Goal: Information Seeking & Learning: Learn about a topic

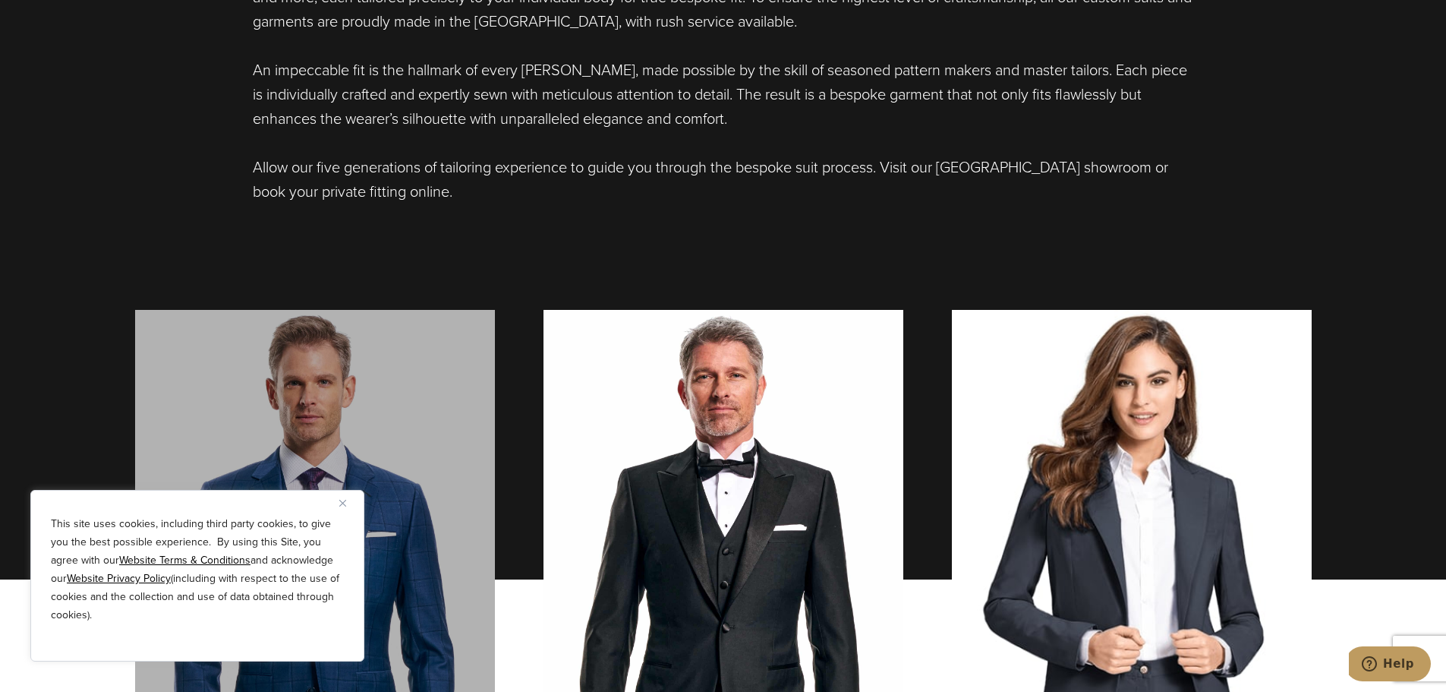
scroll to position [1215, 0]
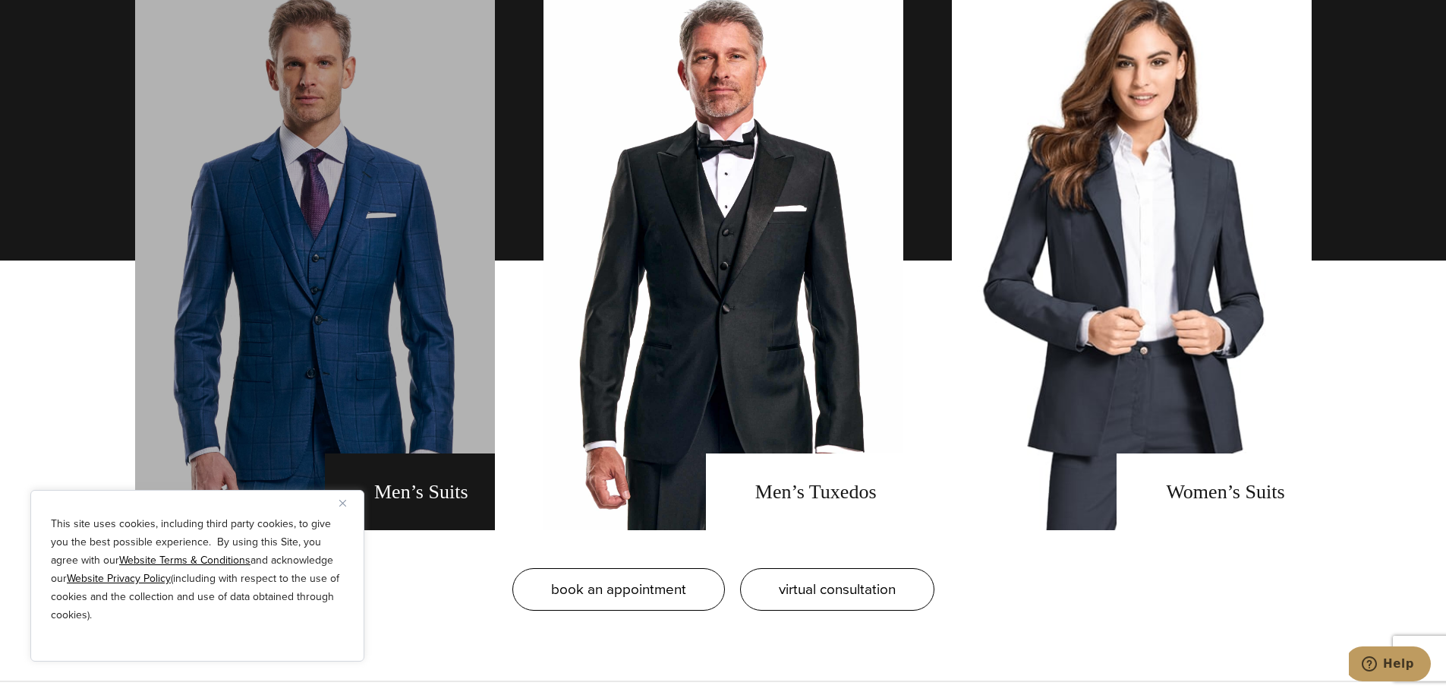
click at [411, 368] on link "men's suits" at bounding box center [315, 260] width 360 height 539
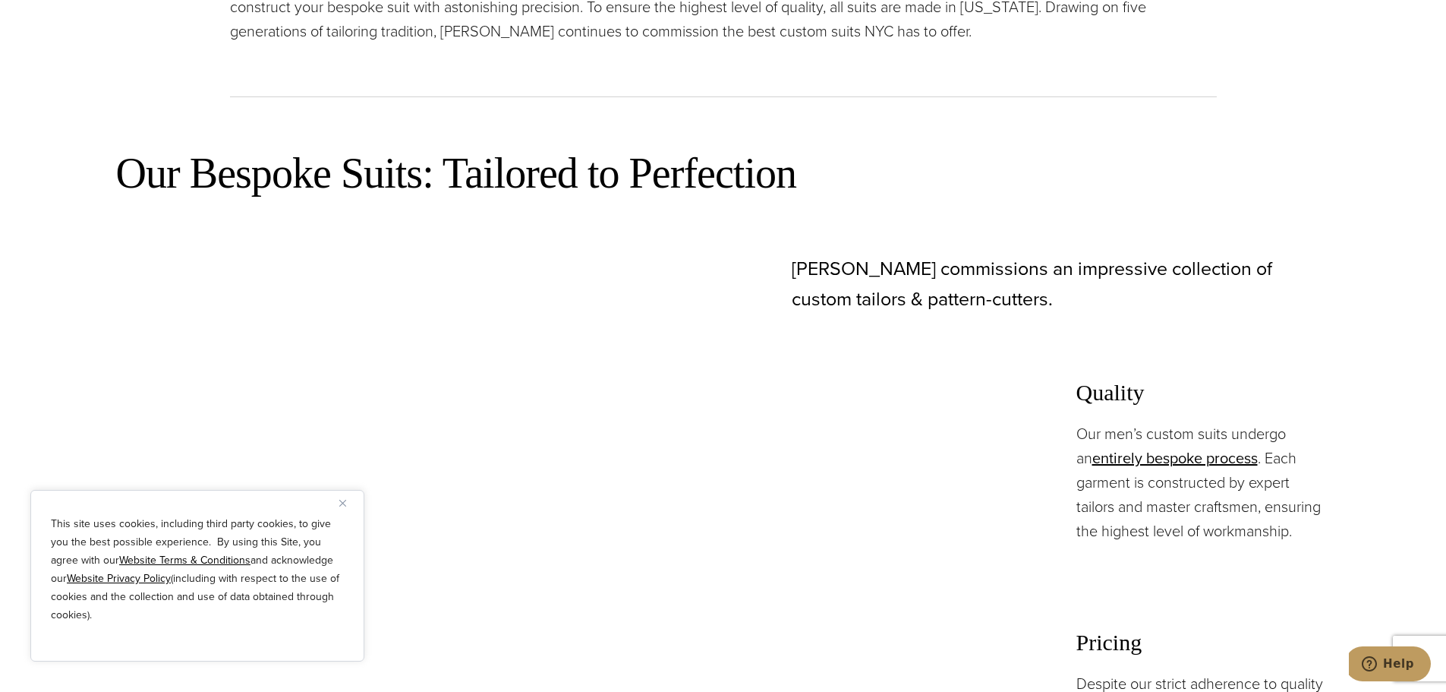
scroll to position [835, 0]
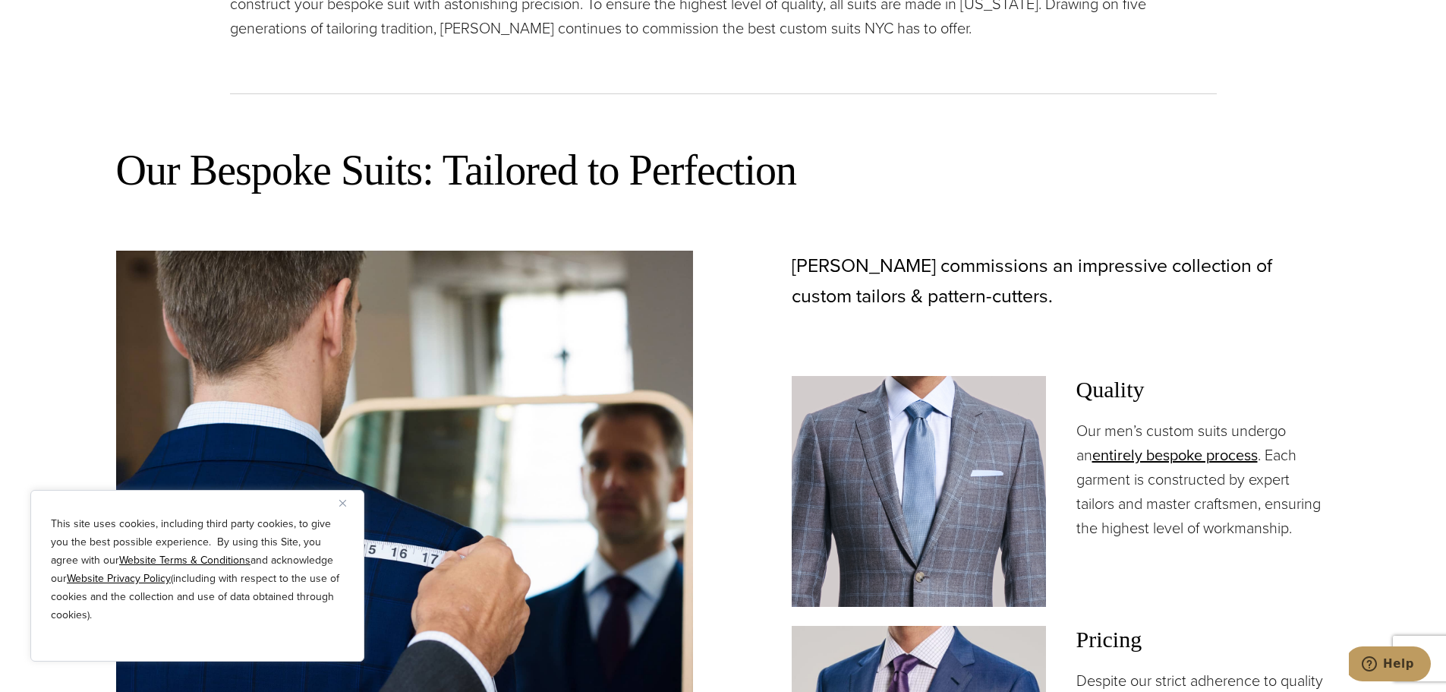
click at [345, 503] on img "Close" at bounding box center [342, 503] width 7 height 7
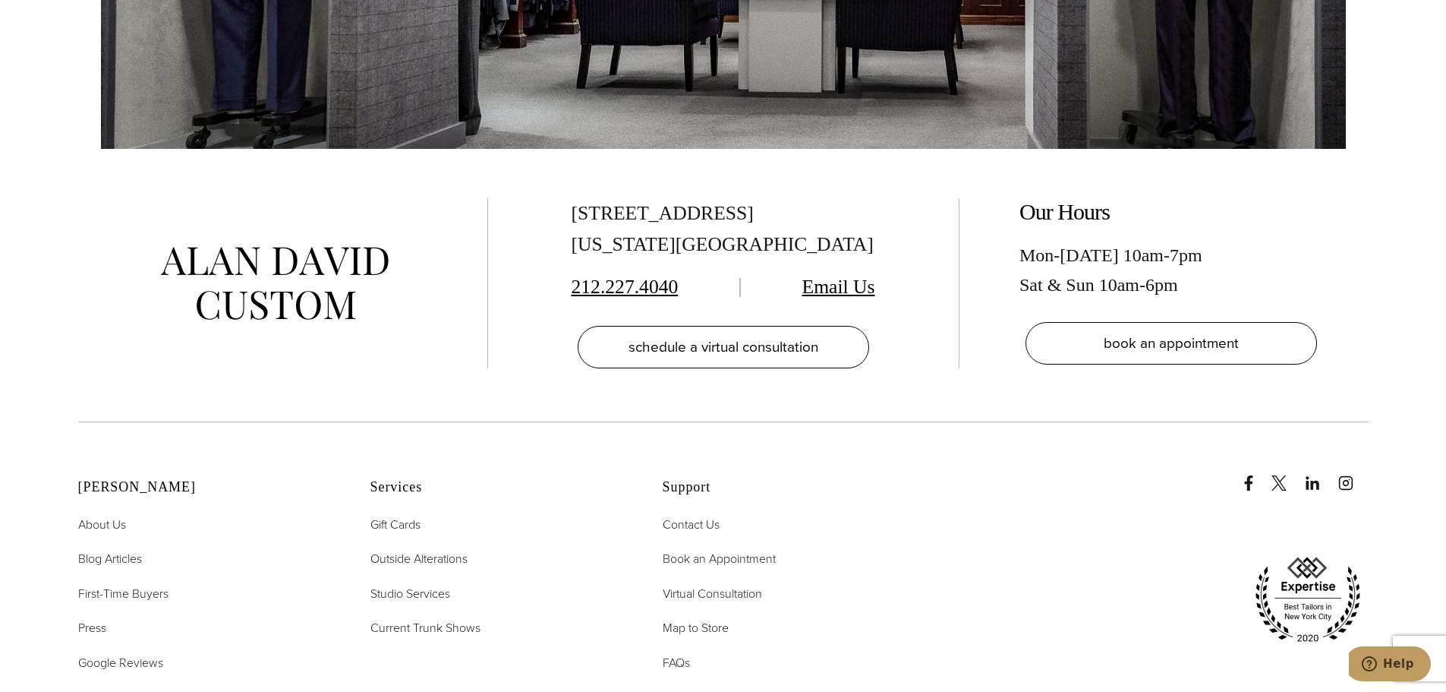
scroll to position [9642, 0]
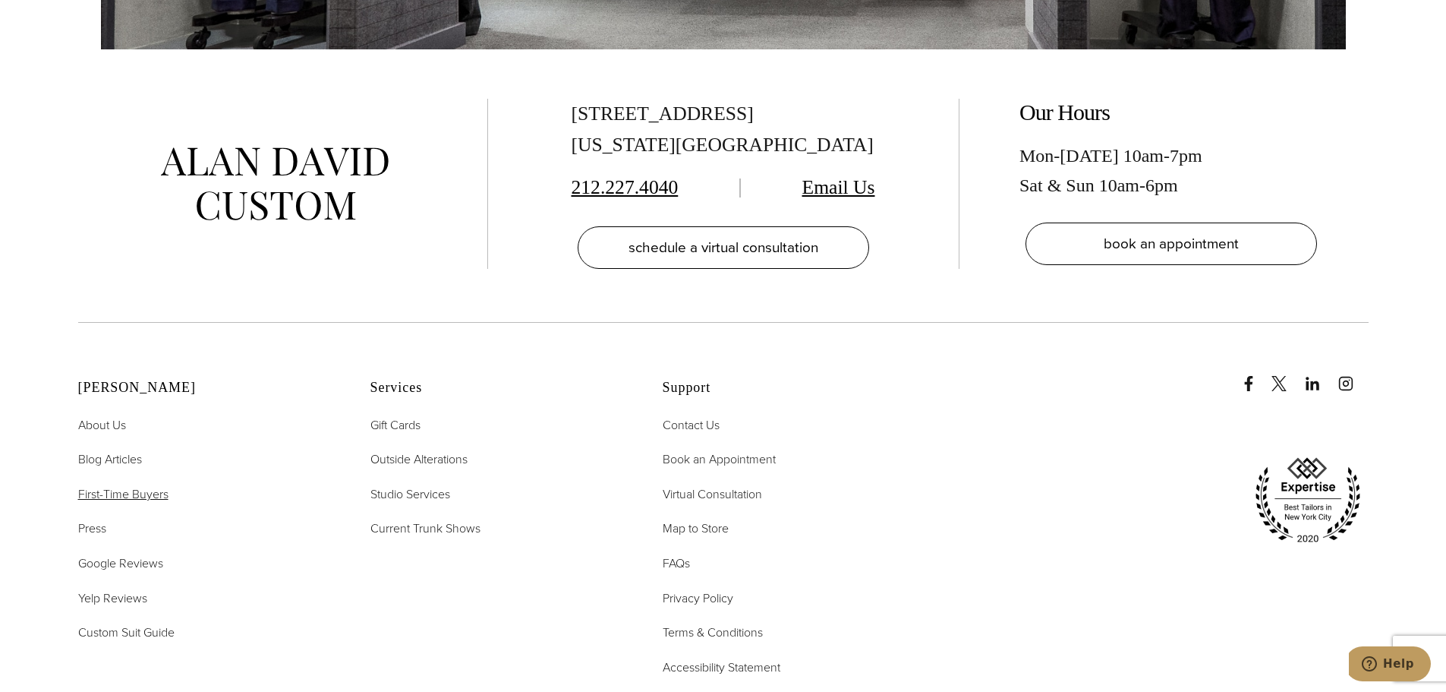
click at [134, 485] on span "First-Time Buyers" at bounding box center [123, 493] width 90 height 17
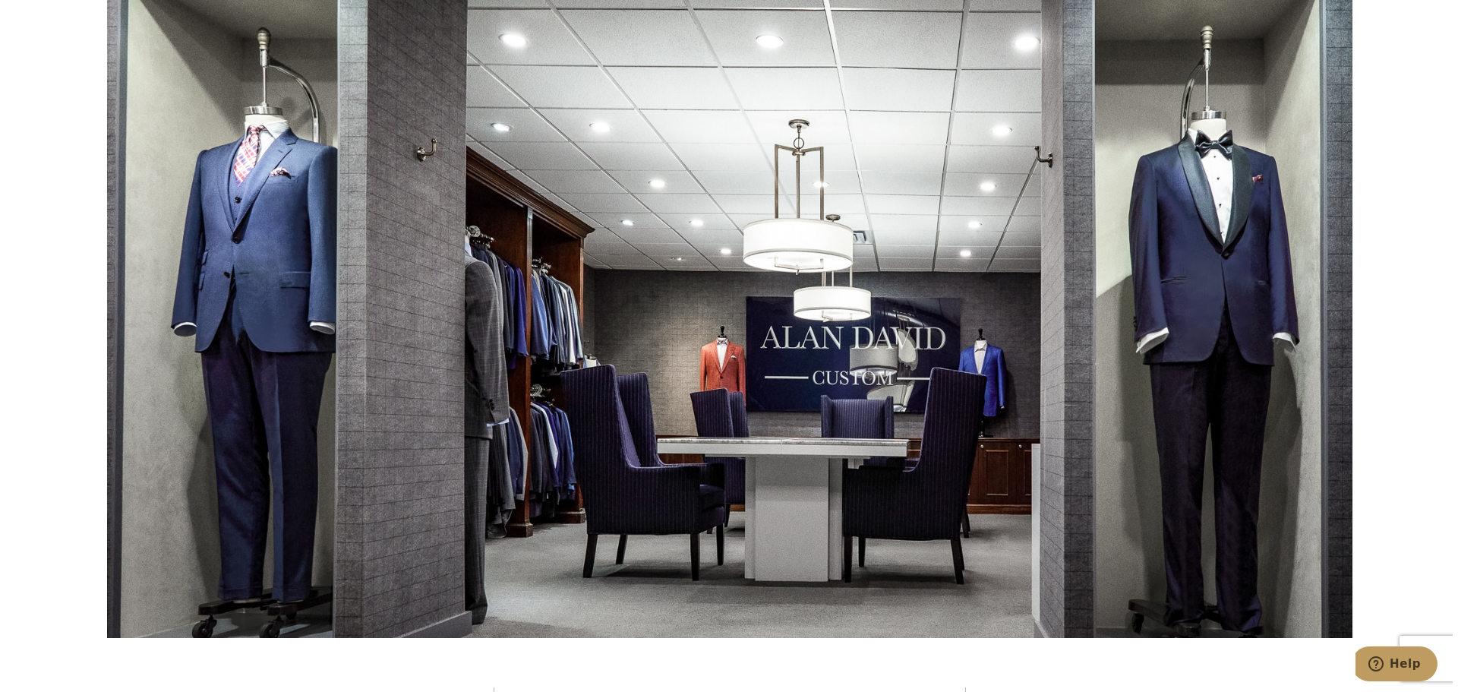
scroll to position [2885, 0]
